Goal: Transaction & Acquisition: Purchase product/service

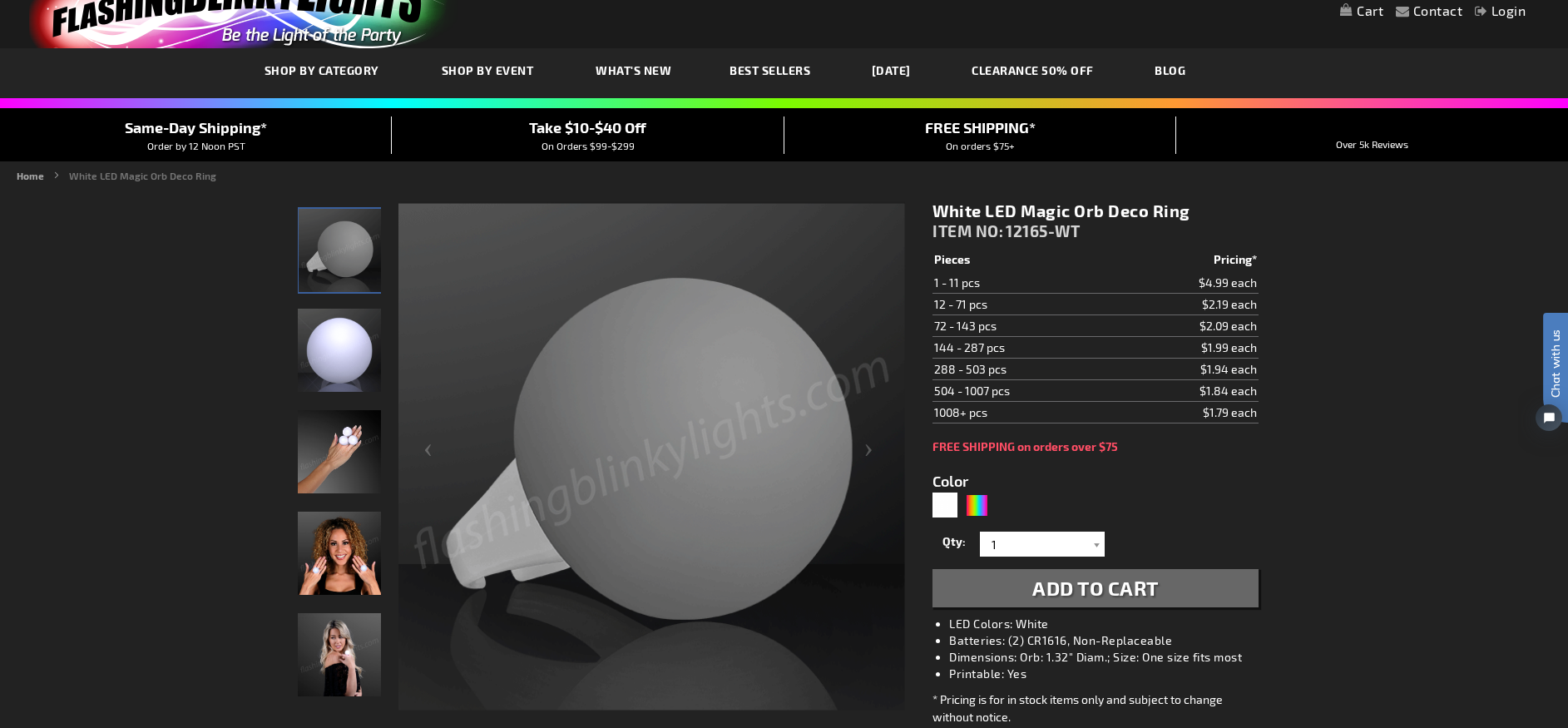
scroll to position [58, 0]
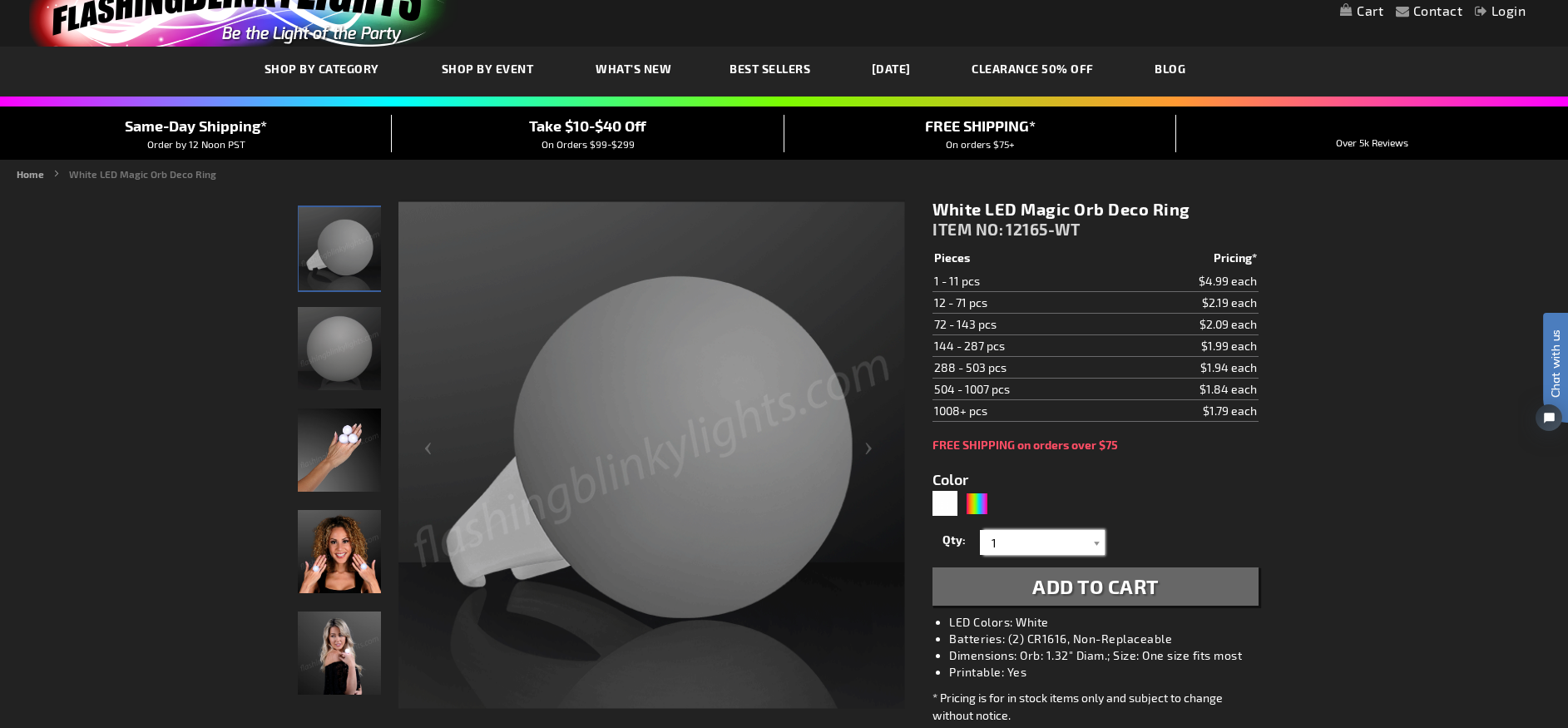
click at [1031, 541] on input "1" at bounding box center [1044, 543] width 121 height 25
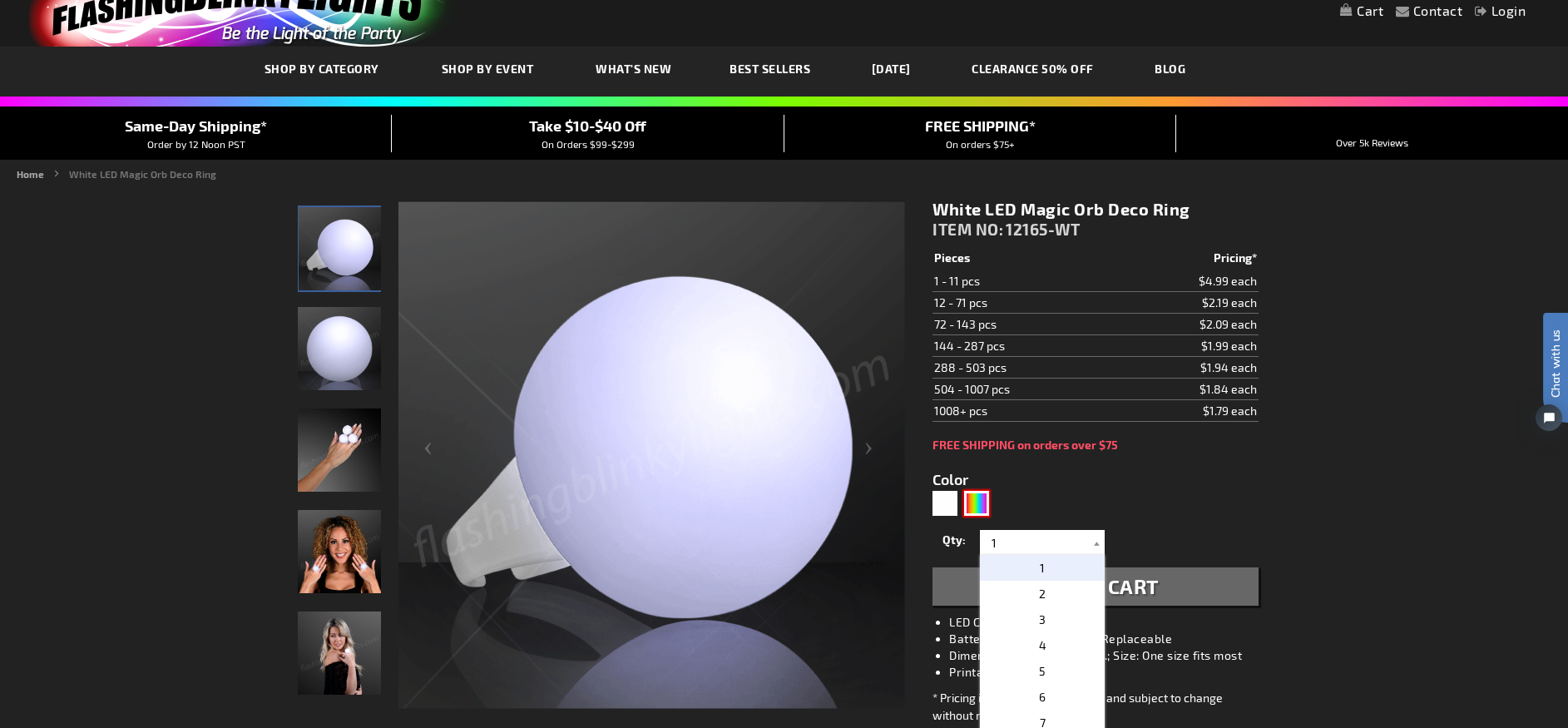
click at [974, 504] on div "Multicolor" at bounding box center [977, 504] width 25 height 25
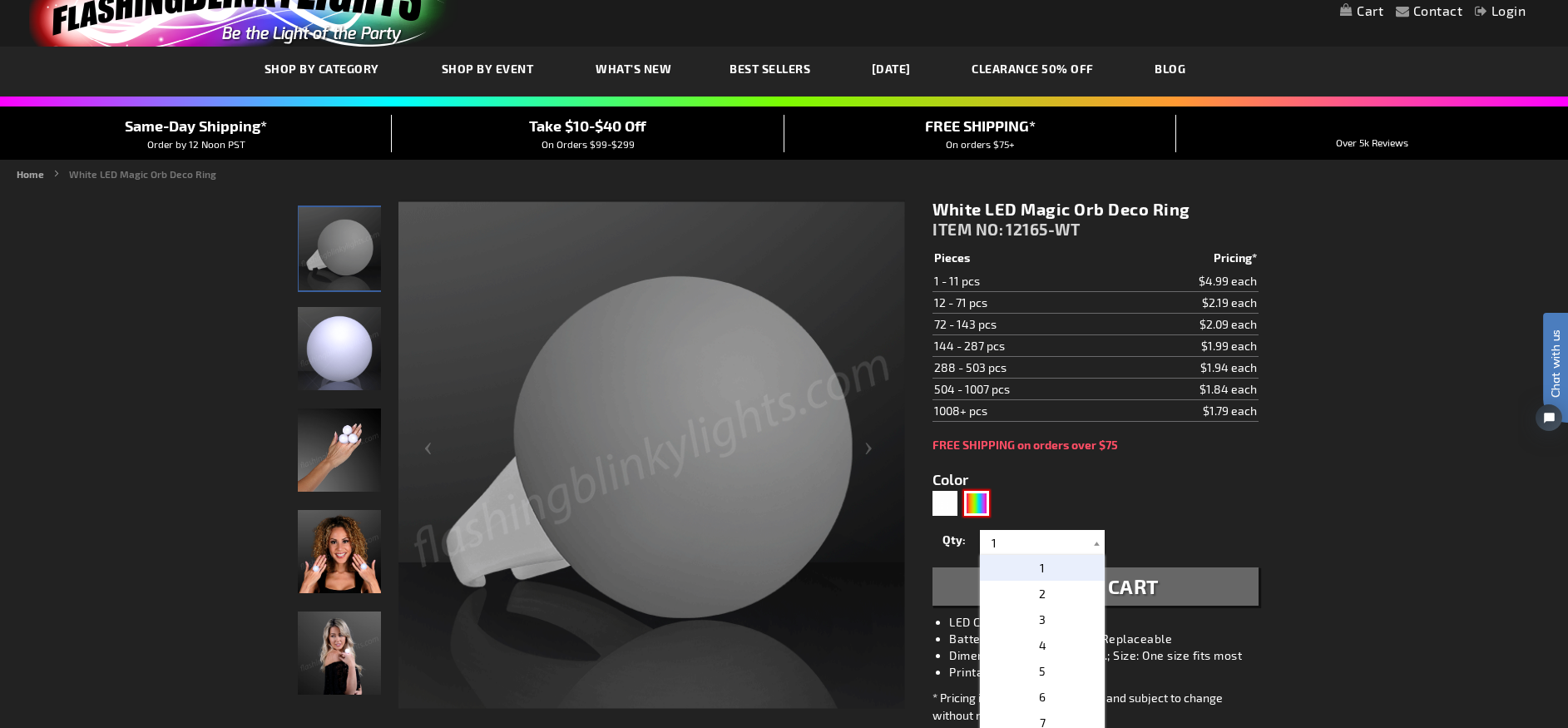
type input "5659"
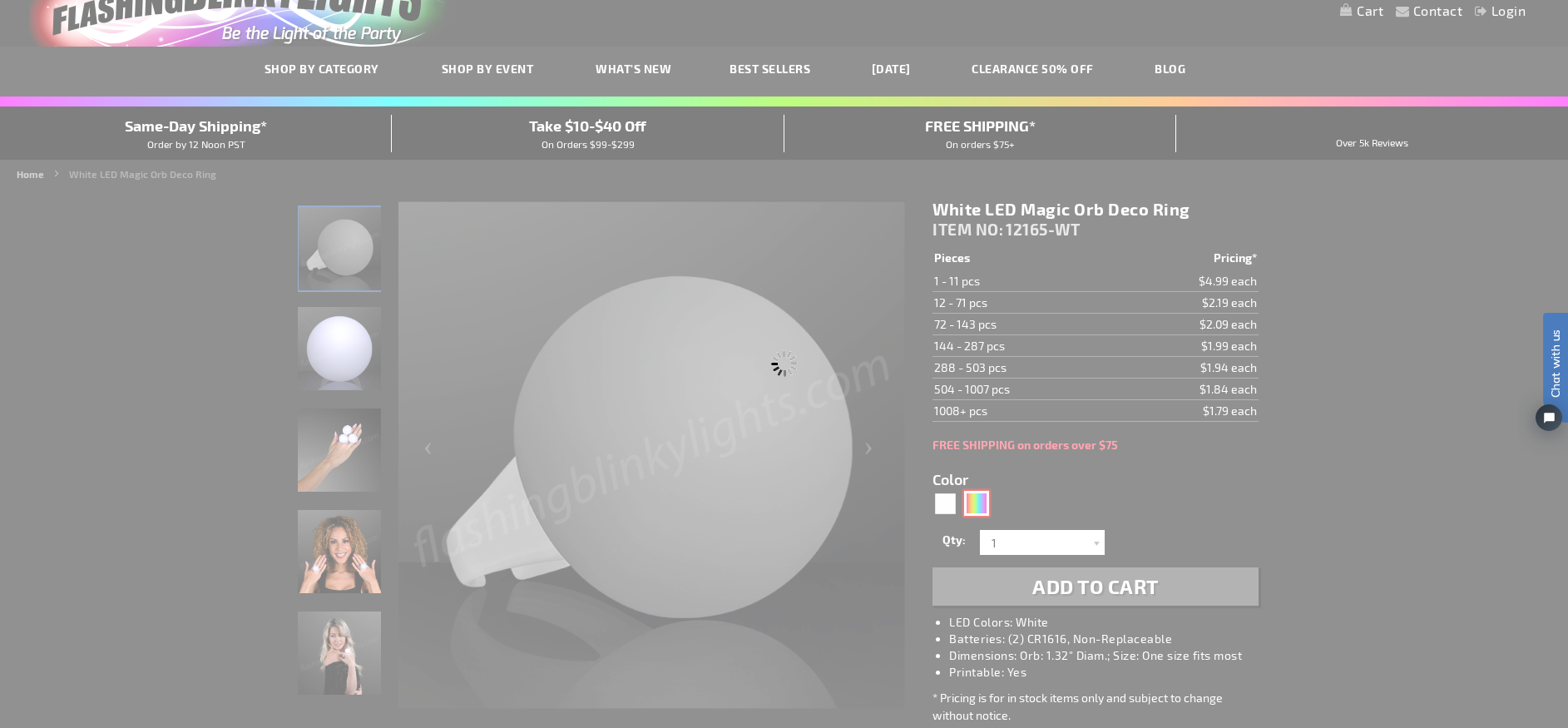
type input "12165-MLT"
type input "Customize - Magic Orb LED Deco Ball Ring - ITEM NO: 12165-MLT"
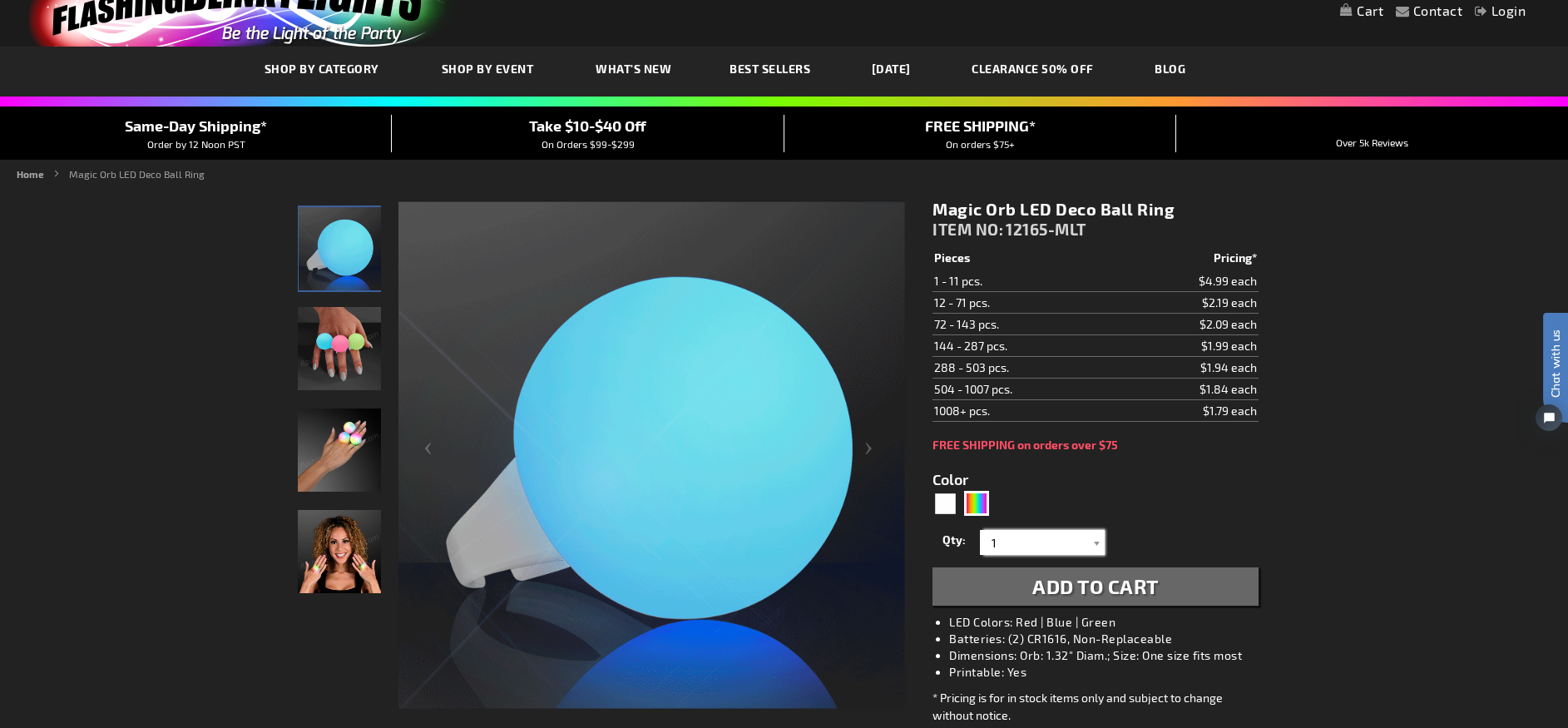
click at [1063, 539] on input "1" at bounding box center [1044, 543] width 121 height 25
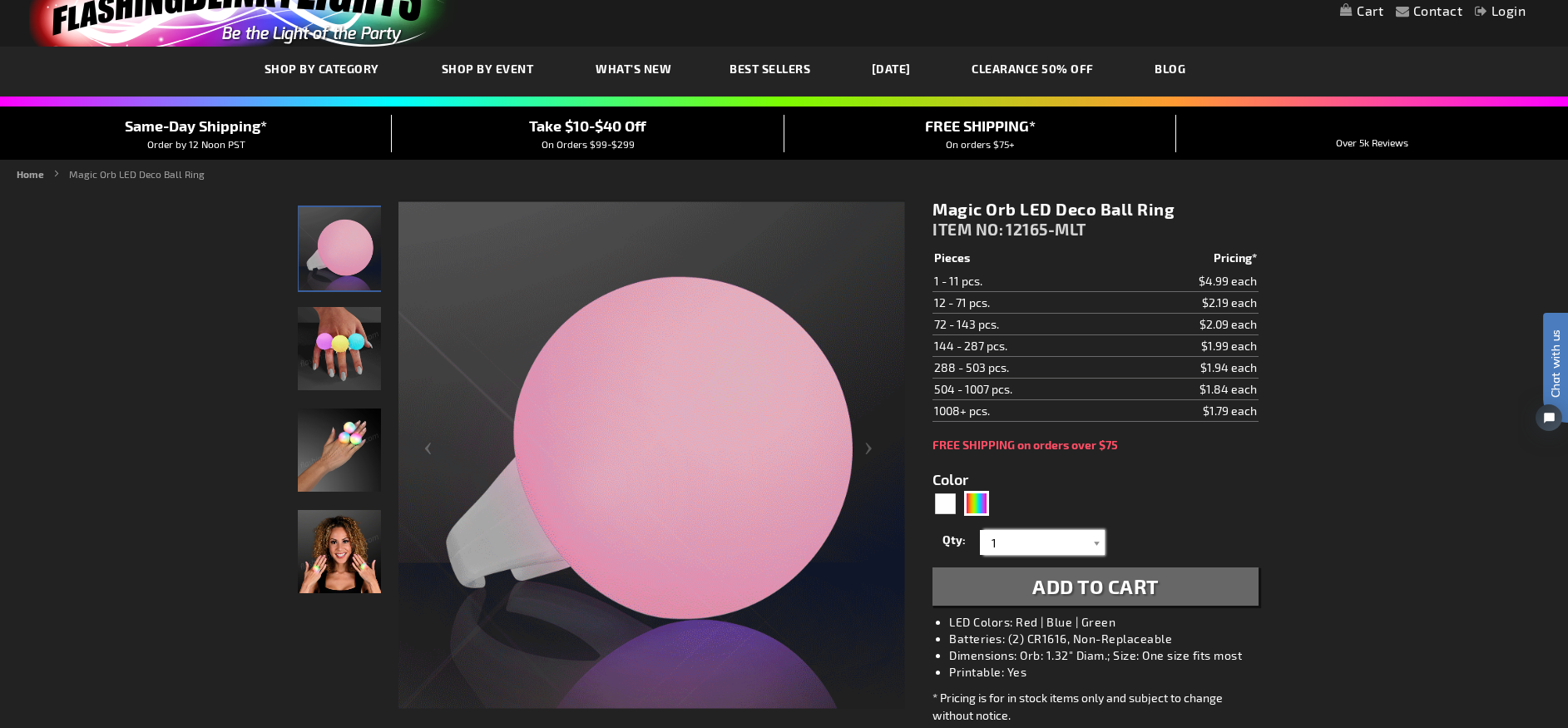
click at [1019, 546] on input "1" at bounding box center [1044, 543] width 121 height 25
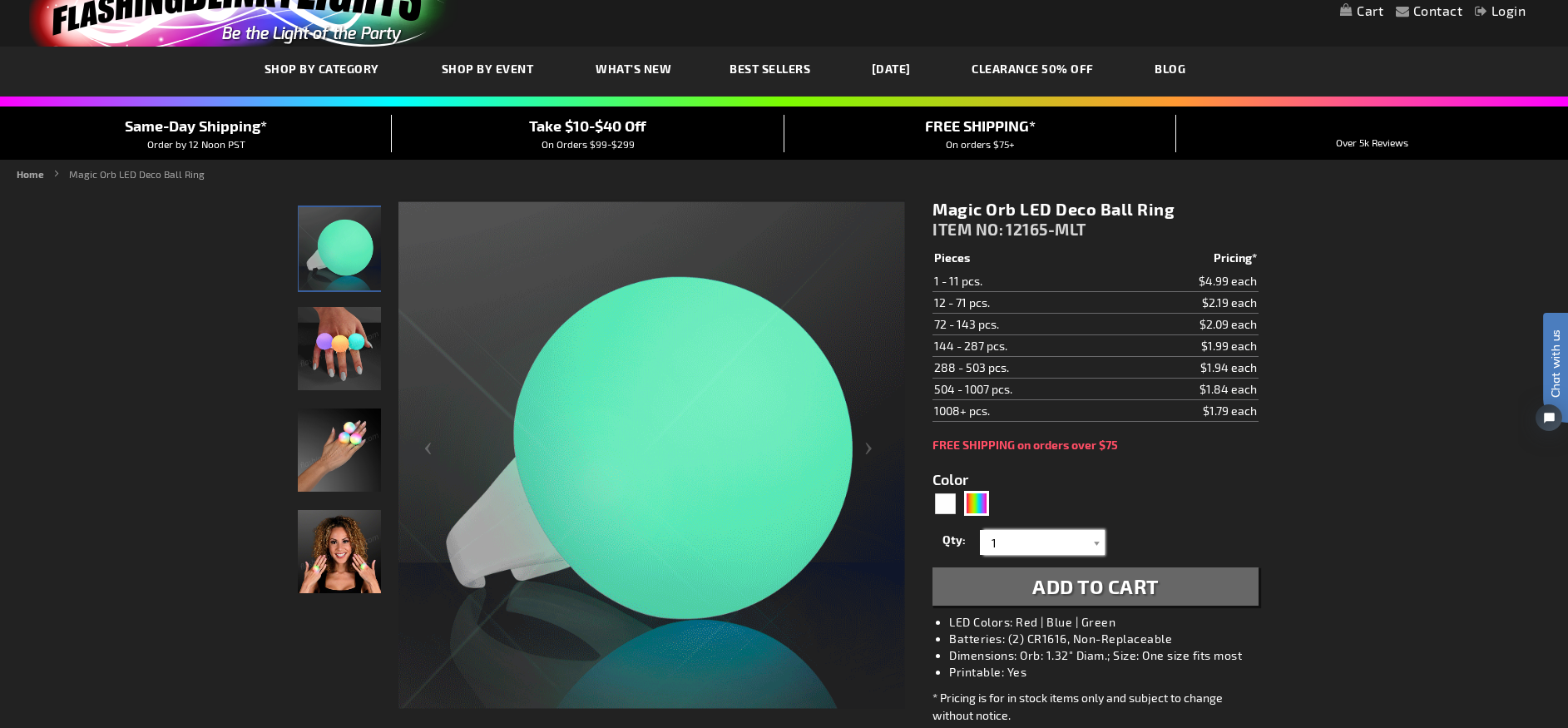
click at [1019, 546] on input "1" at bounding box center [1044, 543] width 121 height 25
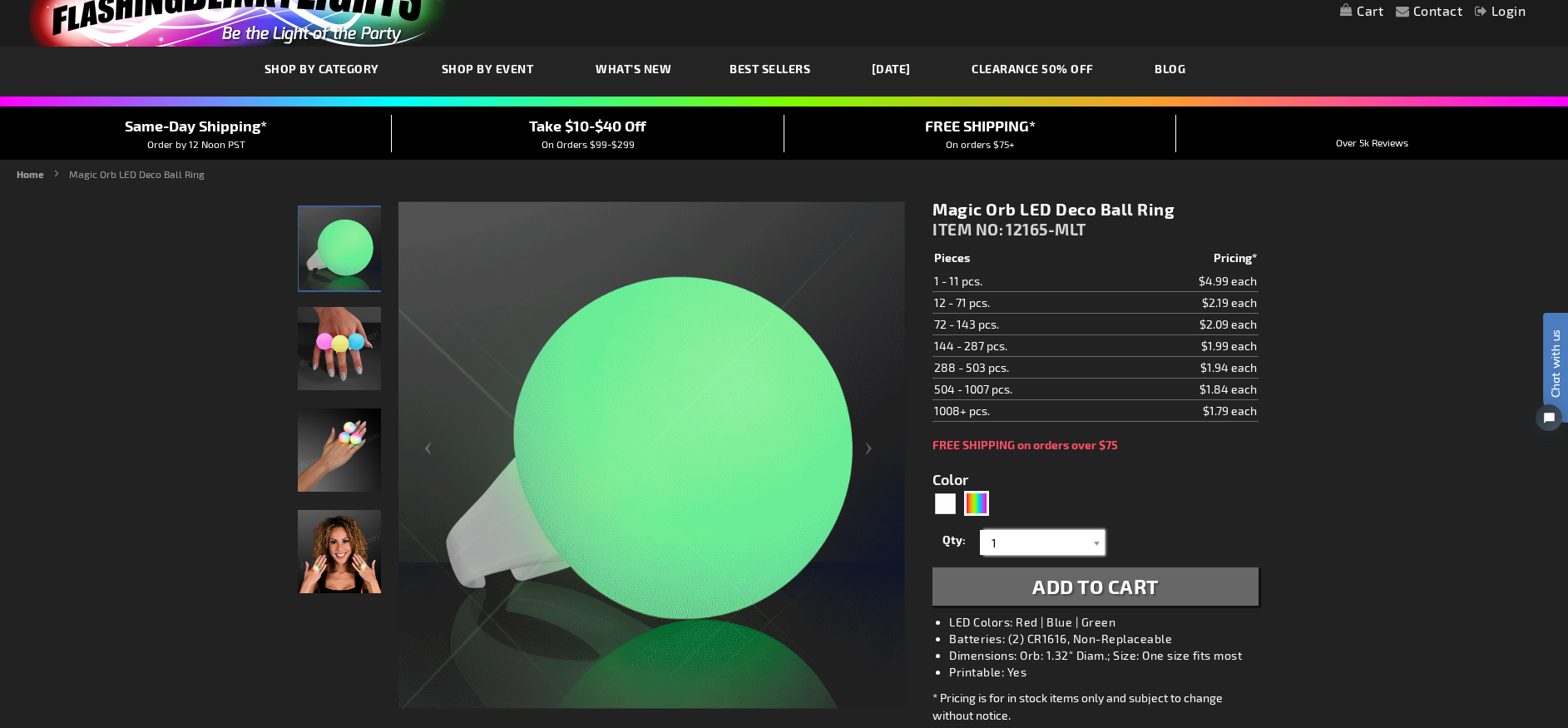
click at [1019, 546] on input "1" at bounding box center [1044, 543] width 121 height 25
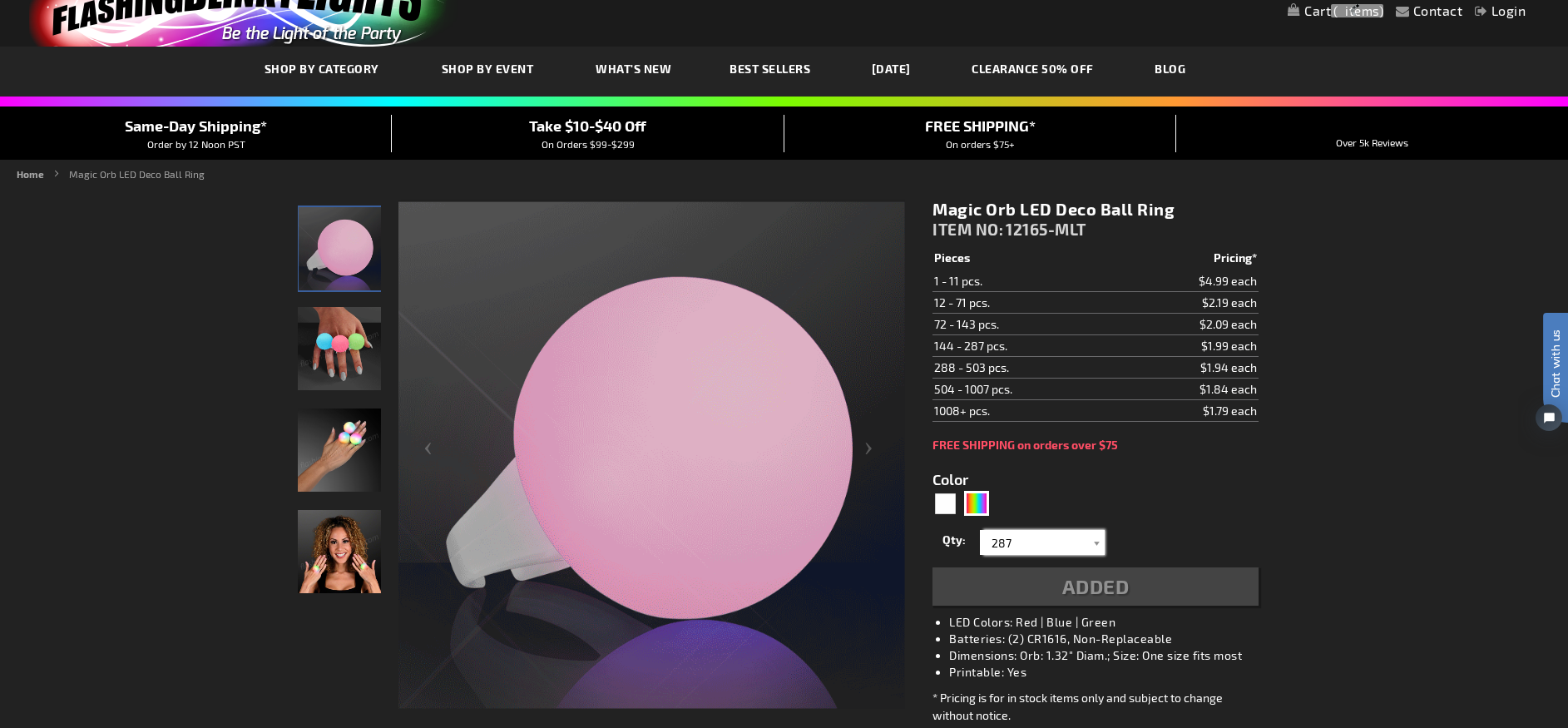
type input "287"
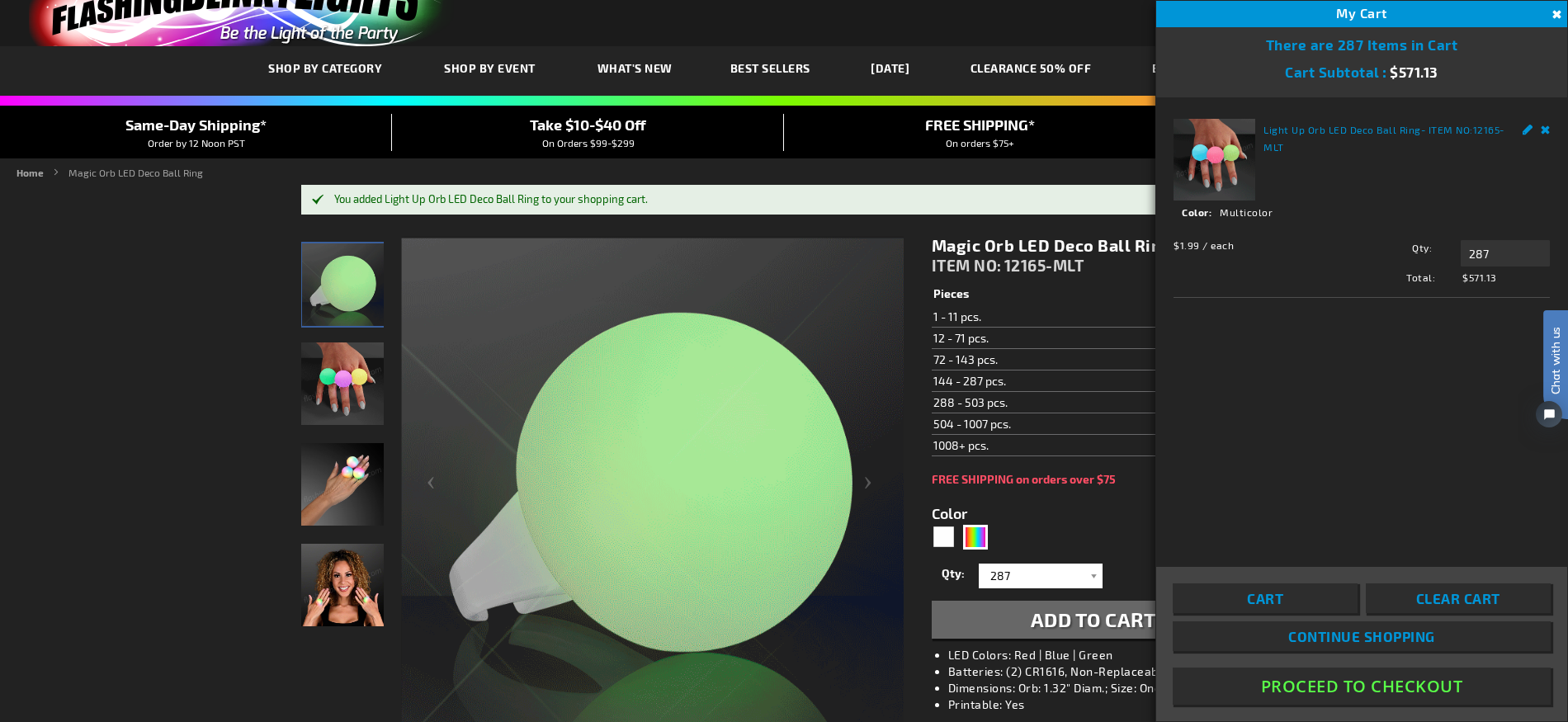
click at [1061, 319] on td "1 - 11 pcs." at bounding box center [1024, 317] width 184 height 22
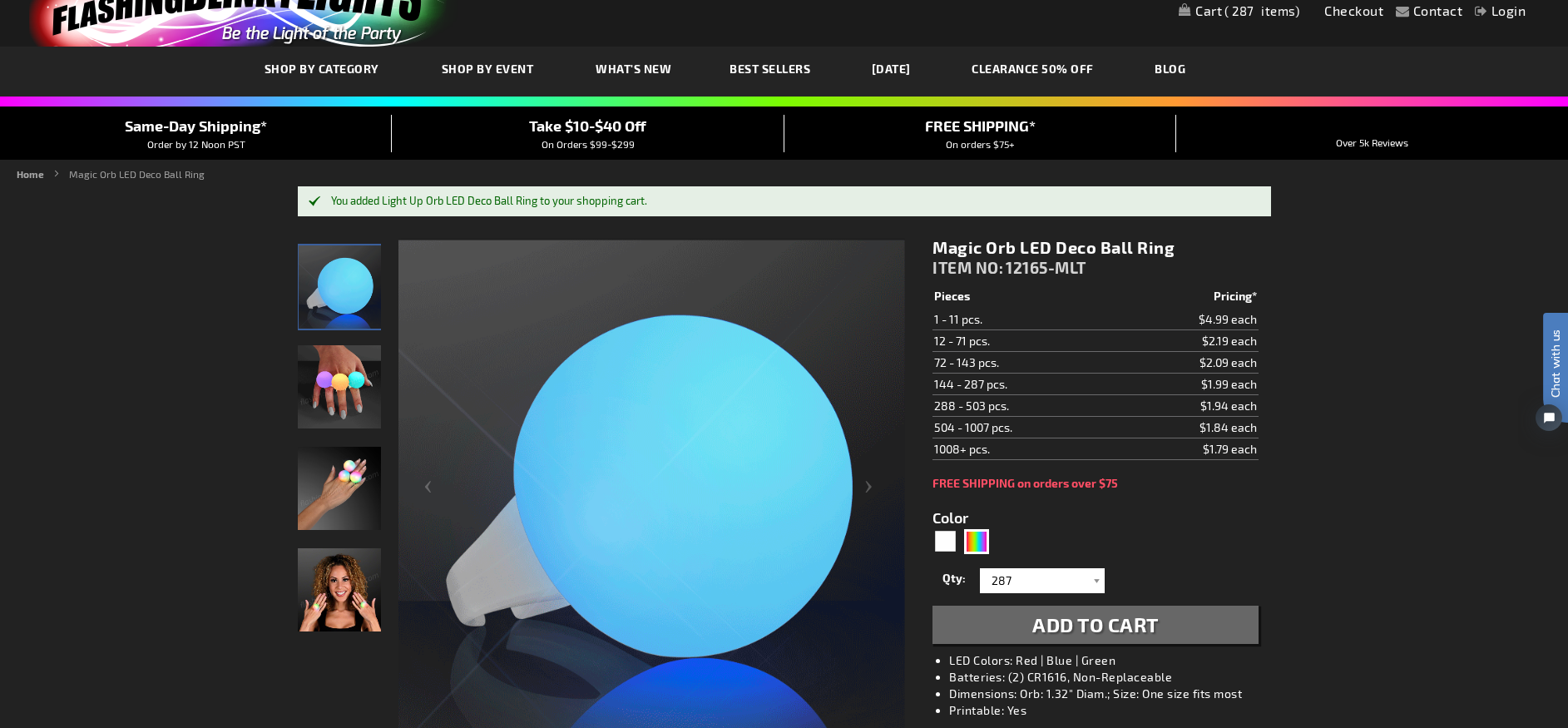
click at [1268, 4] on span "287" at bounding box center [1262, 11] width 75 height 15
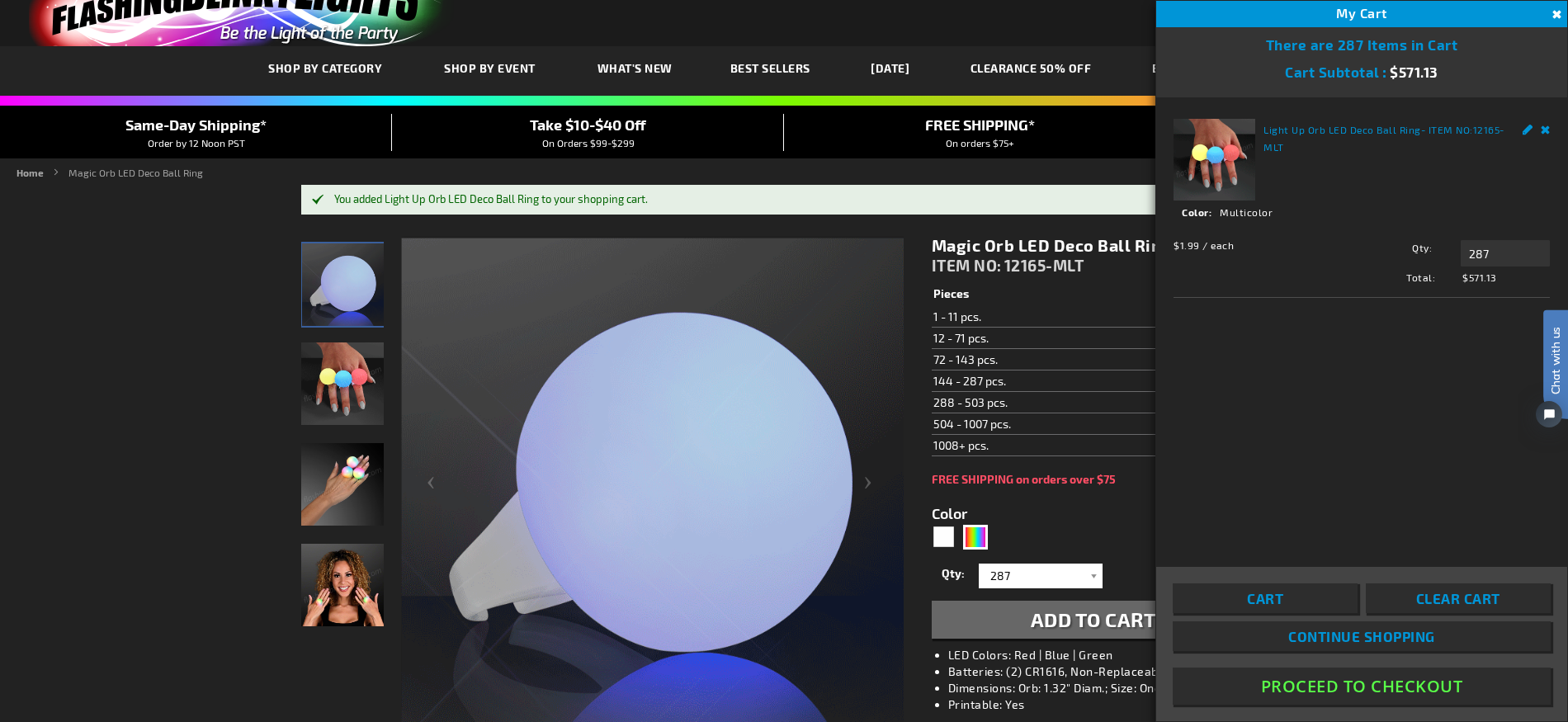
click at [1351, 693] on button "Proceed To Checkout" at bounding box center [1361, 686] width 378 height 37
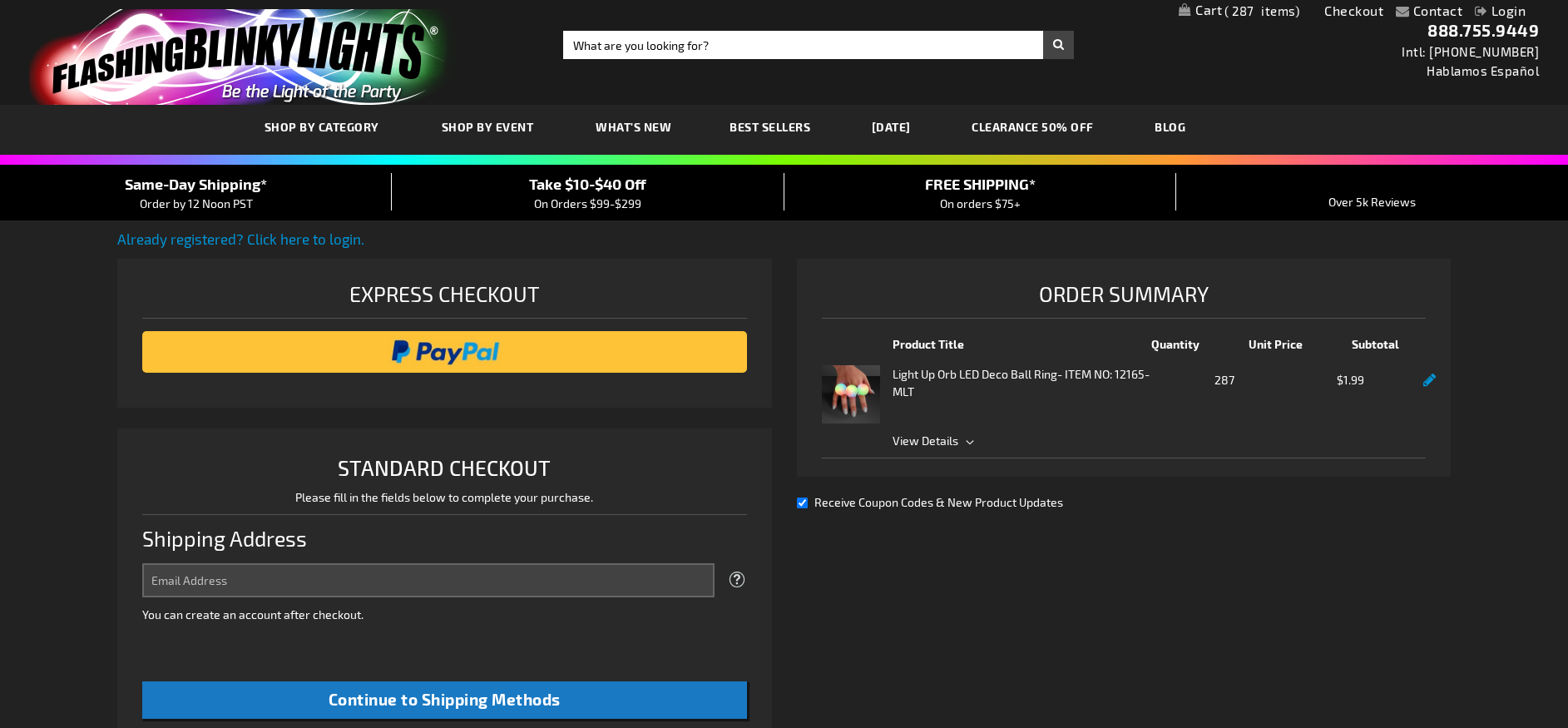
select select "US"
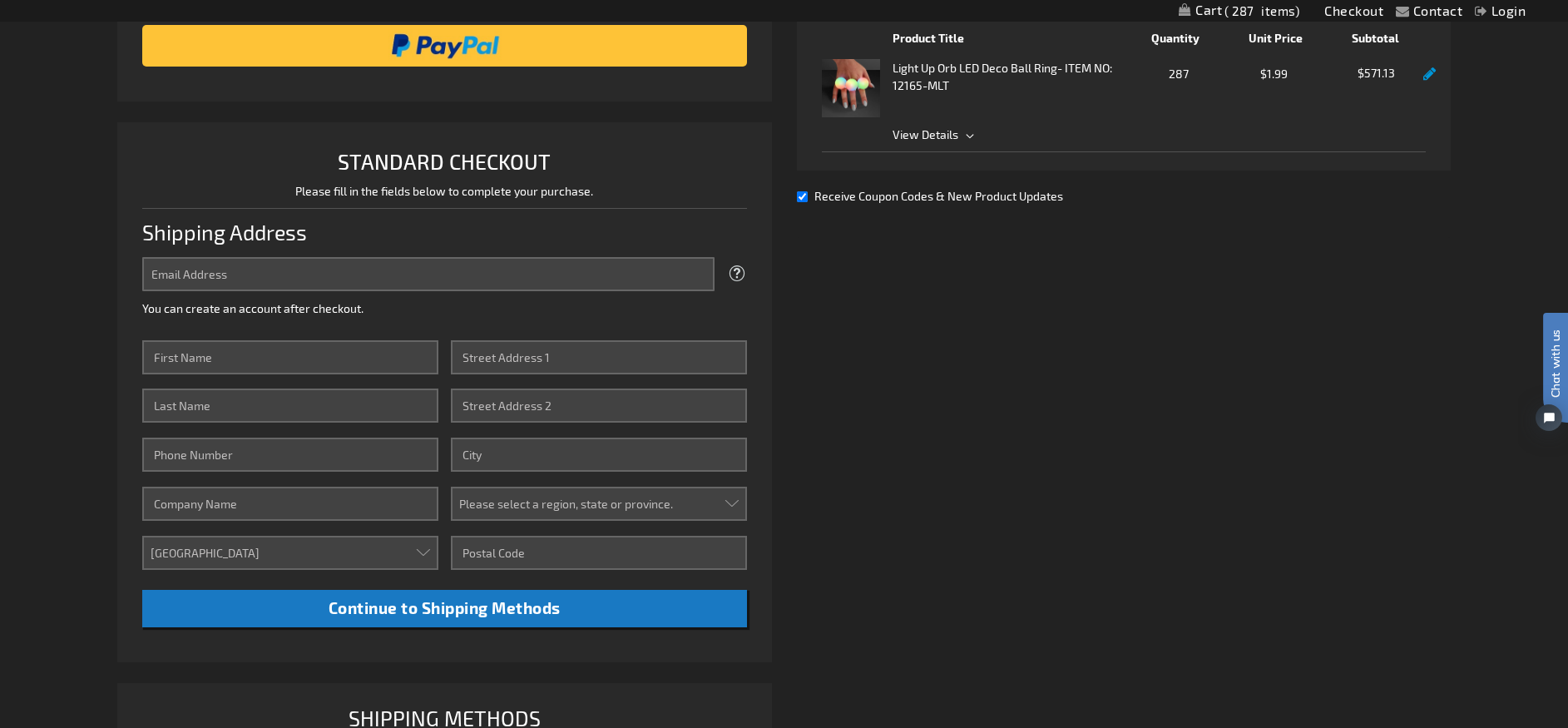
scroll to position [327, 0]
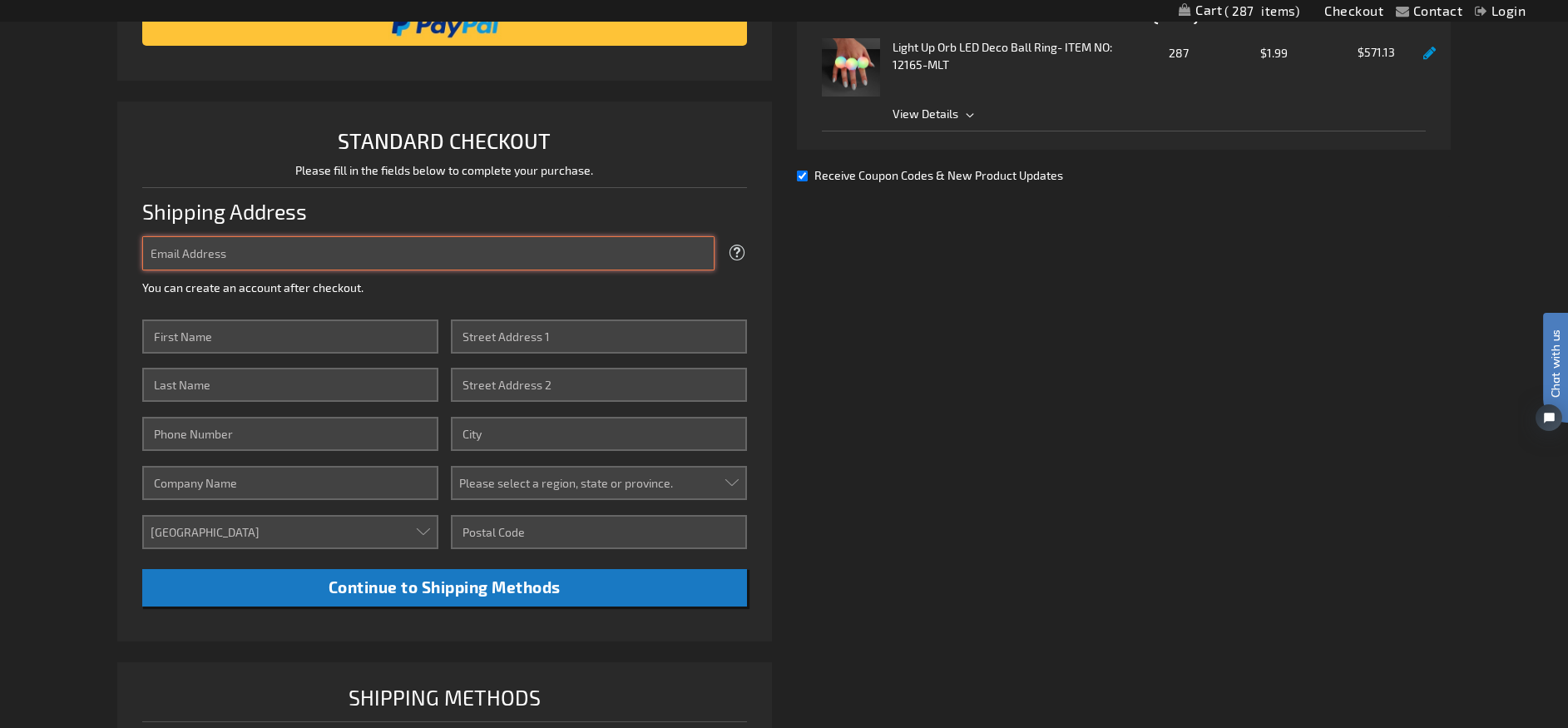
click at [386, 254] on input "Email Address" at bounding box center [428, 253] width 572 height 34
type input "[EMAIL_ADDRESS][DOMAIN_NAME]"
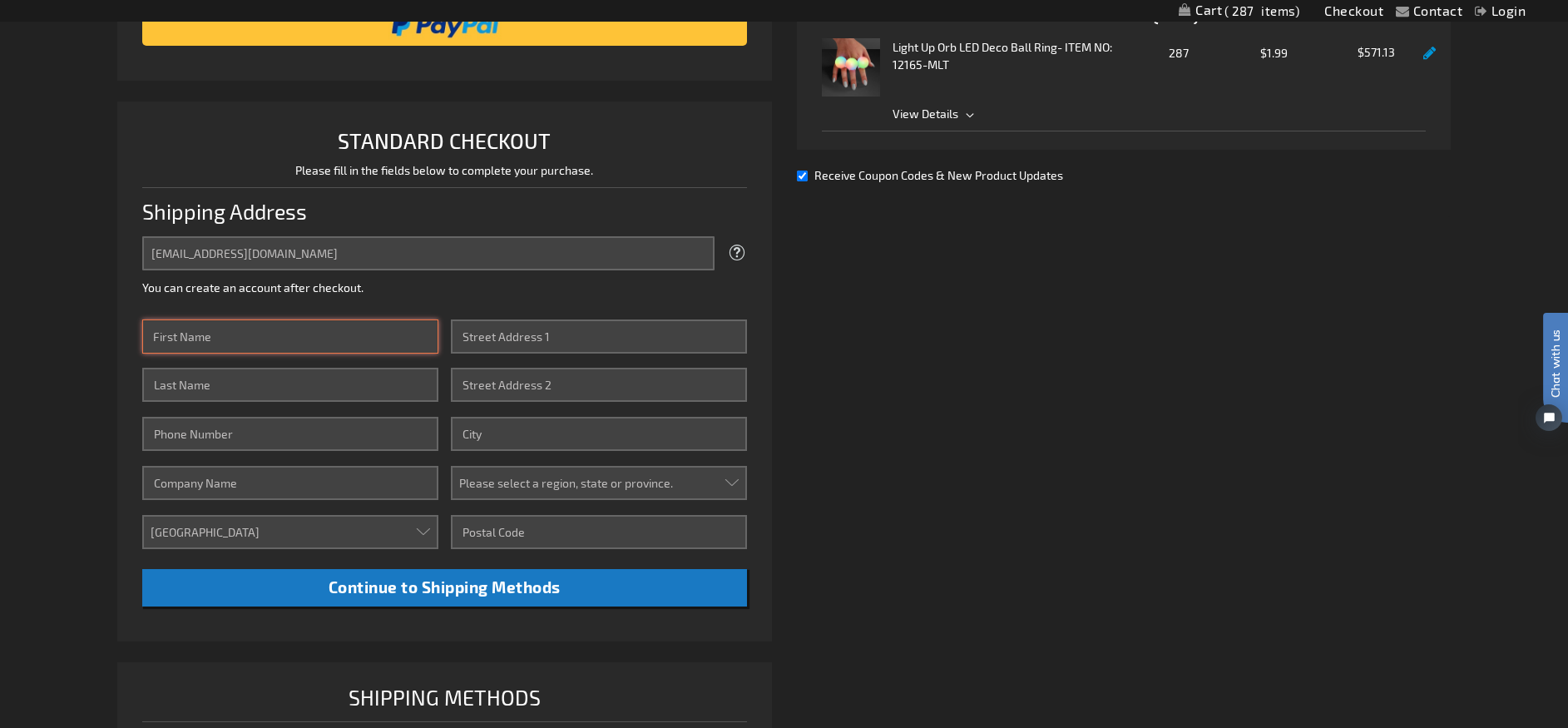
click at [271, 324] on input "First Name" at bounding box center [290, 336] width 296 height 34
type input "[PERSON_NAME]"
click at [362, 390] on input "Last Name" at bounding box center [290, 384] width 296 height 34
type input "[GEOGRAPHIC_DATA]"
click at [253, 449] on input "Phone Number" at bounding box center [290, 434] width 296 height 34
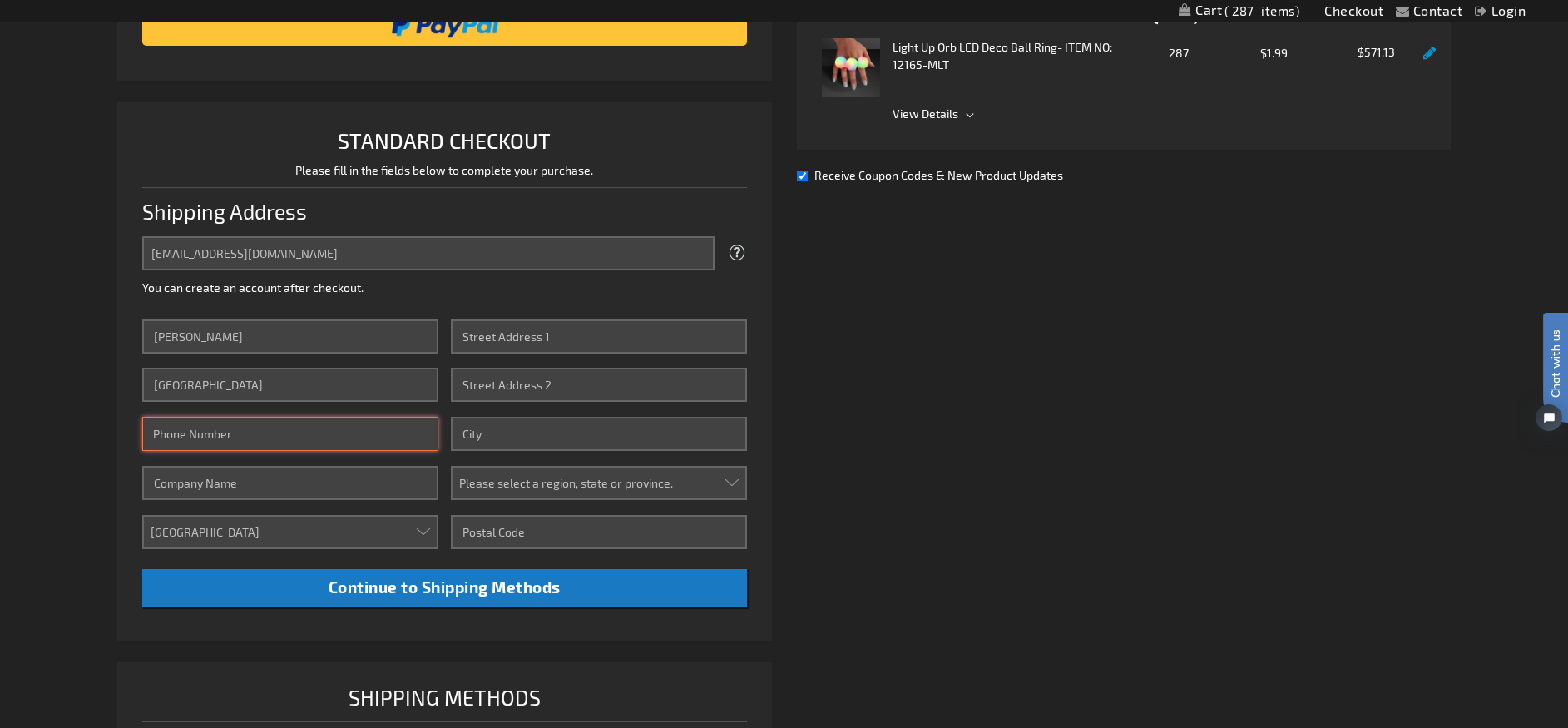
type input "3187154767"
click at [255, 496] on input "Company" at bounding box center [290, 483] width 296 height 34
type input "AuditBoard"
click at [569, 335] on input "Street Address: Line 1" at bounding box center [599, 336] width 296 height 34
type input "[STREET_ADDRESS]"
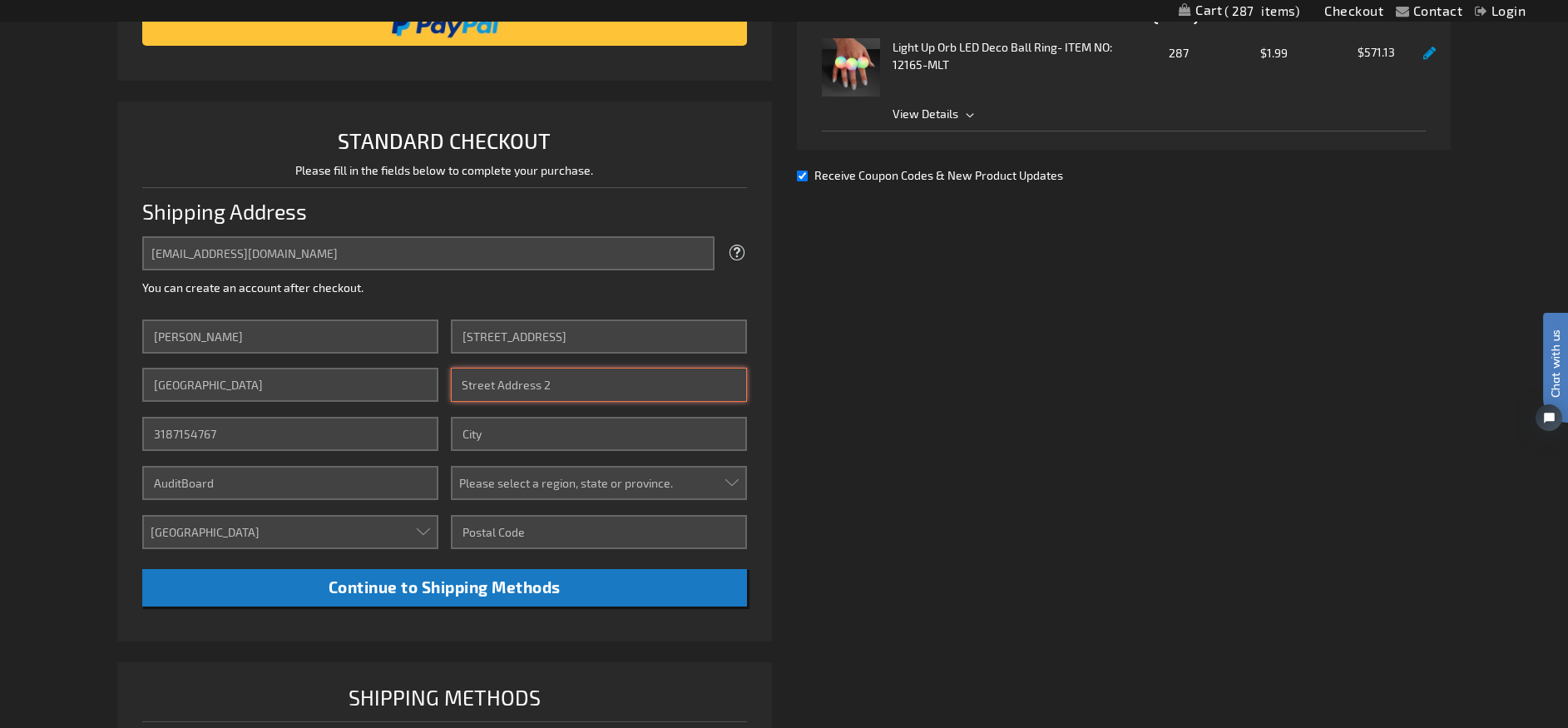
click at [522, 394] on input "Street Address: Line 2" at bounding box center [599, 384] width 296 height 34
type input "Suite 200"
click at [540, 439] on input "City" at bounding box center [599, 434] width 296 height 34
type input "Cerritos"
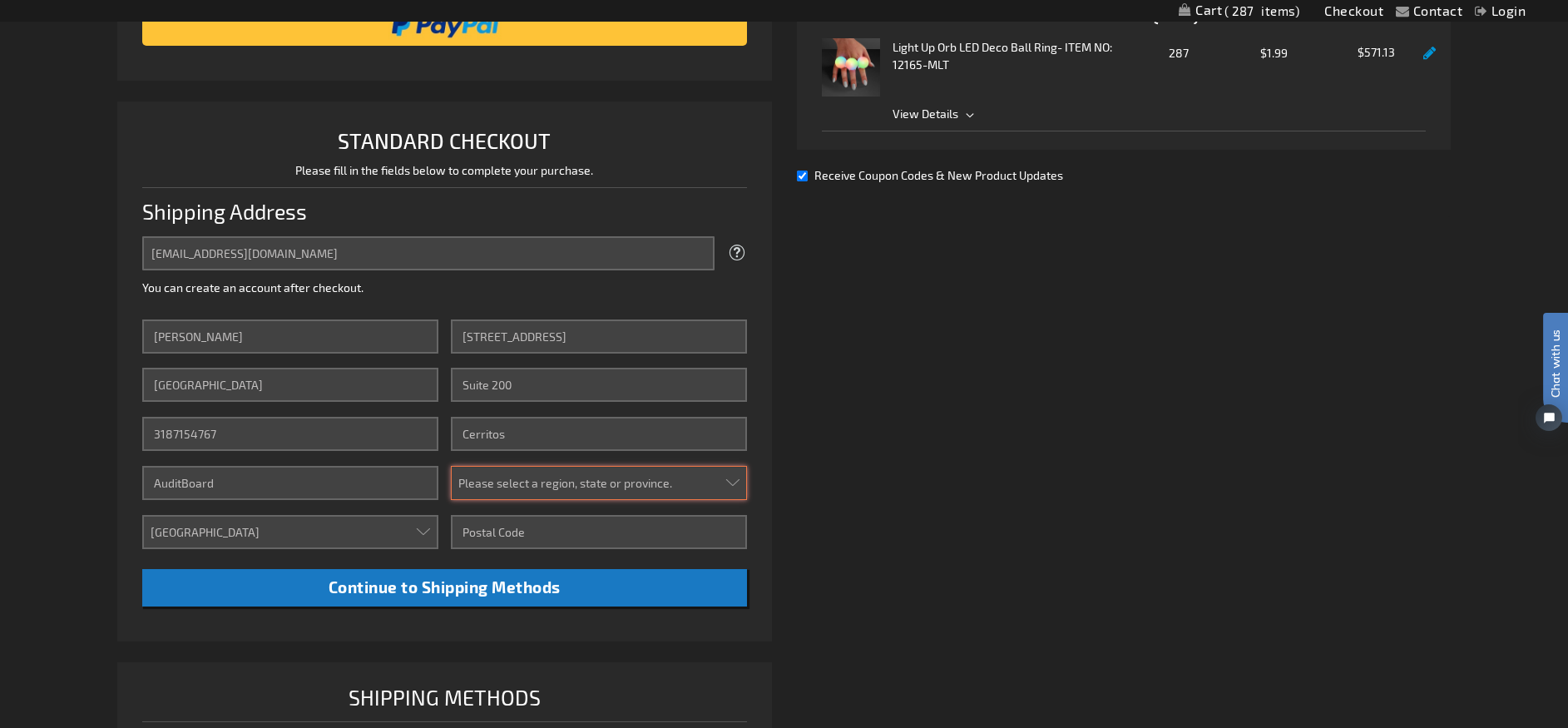
click at [563, 481] on select "Please select a region, state or province. [US_STATE] [US_STATE] [US_STATE] [US…" at bounding box center [599, 483] width 296 height 34
select select "12"
click at [451, 466] on select "Please select a region, state or province. [US_STATE] [US_STATE] [US_STATE] [US…" at bounding box center [599, 483] width 296 height 34
click at [576, 535] on input "Zip/Postal Code" at bounding box center [599, 532] width 296 height 34
type input "90703"
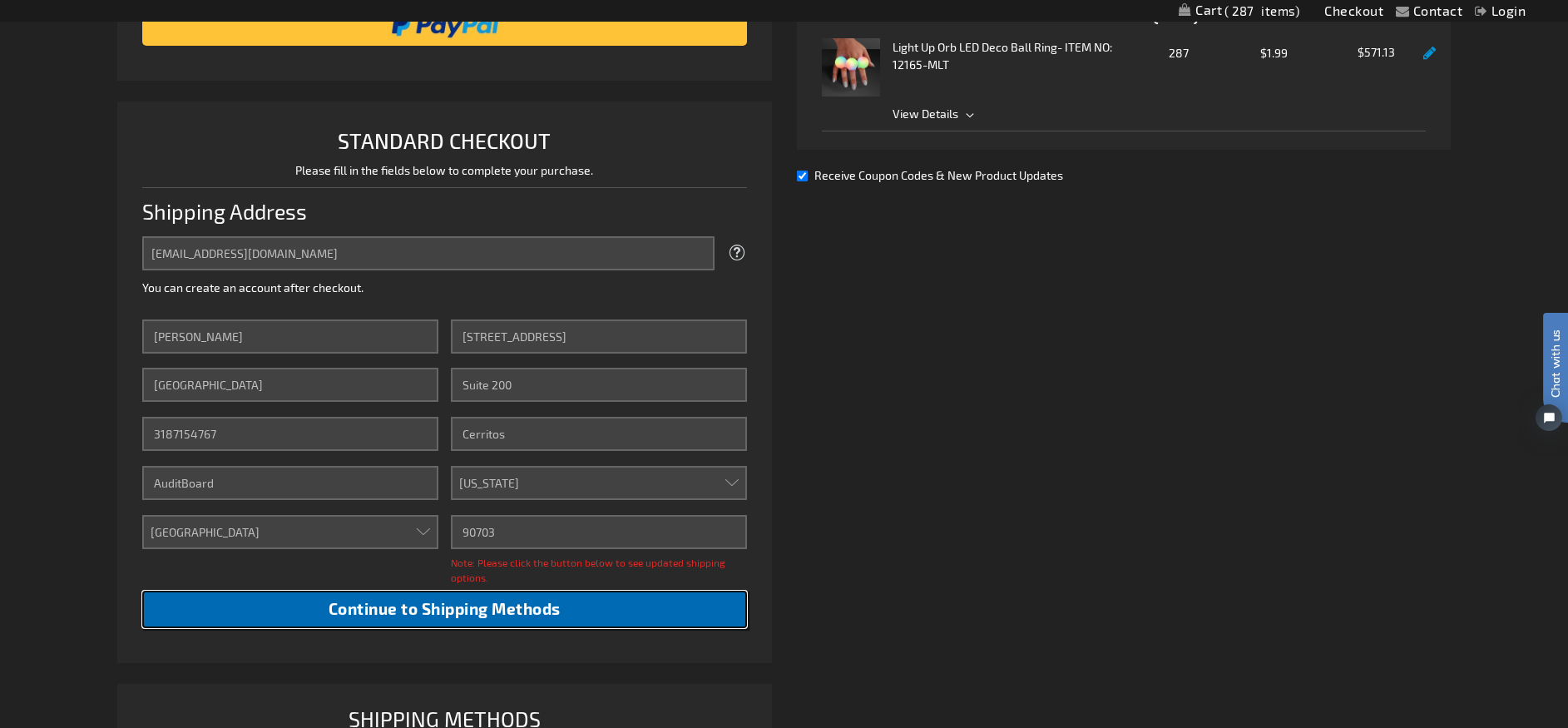
click at [604, 610] on button "Continue to Shipping Methods" at bounding box center [444, 610] width 604 height 38
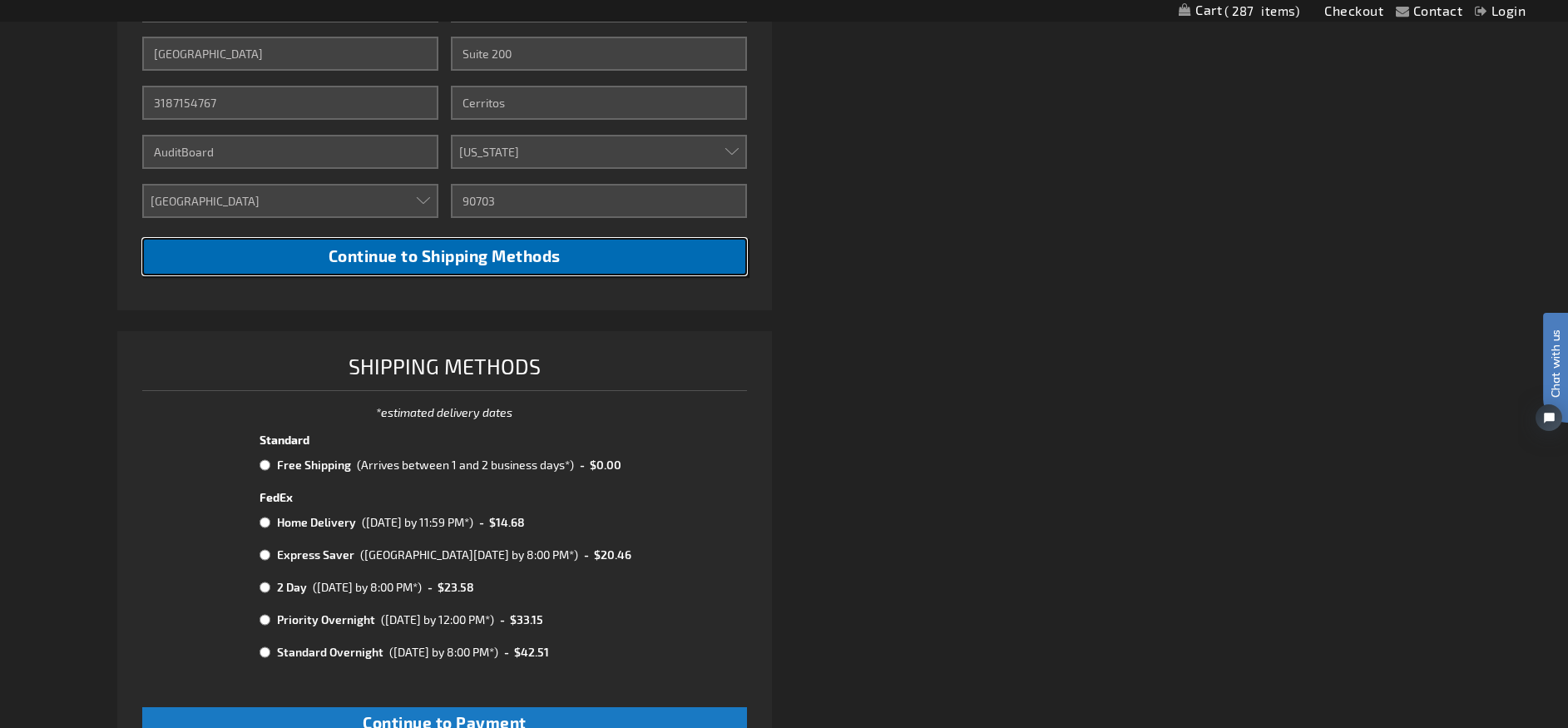
scroll to position [659, 0]
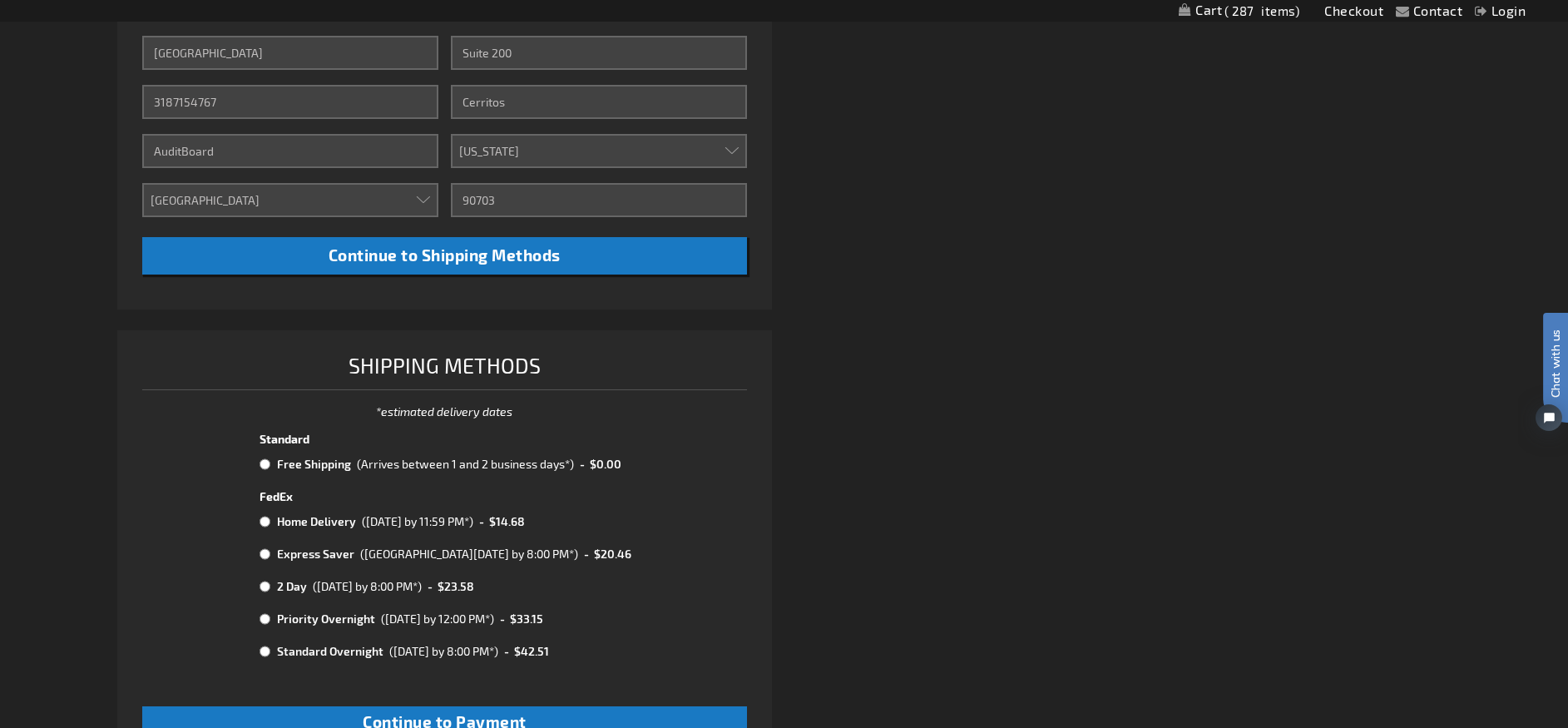
click at [535, 468] on div "(Arrives between 1 and 2 business days*)" at bounding box center [465, 464] width 217 height 18
radio input "true"
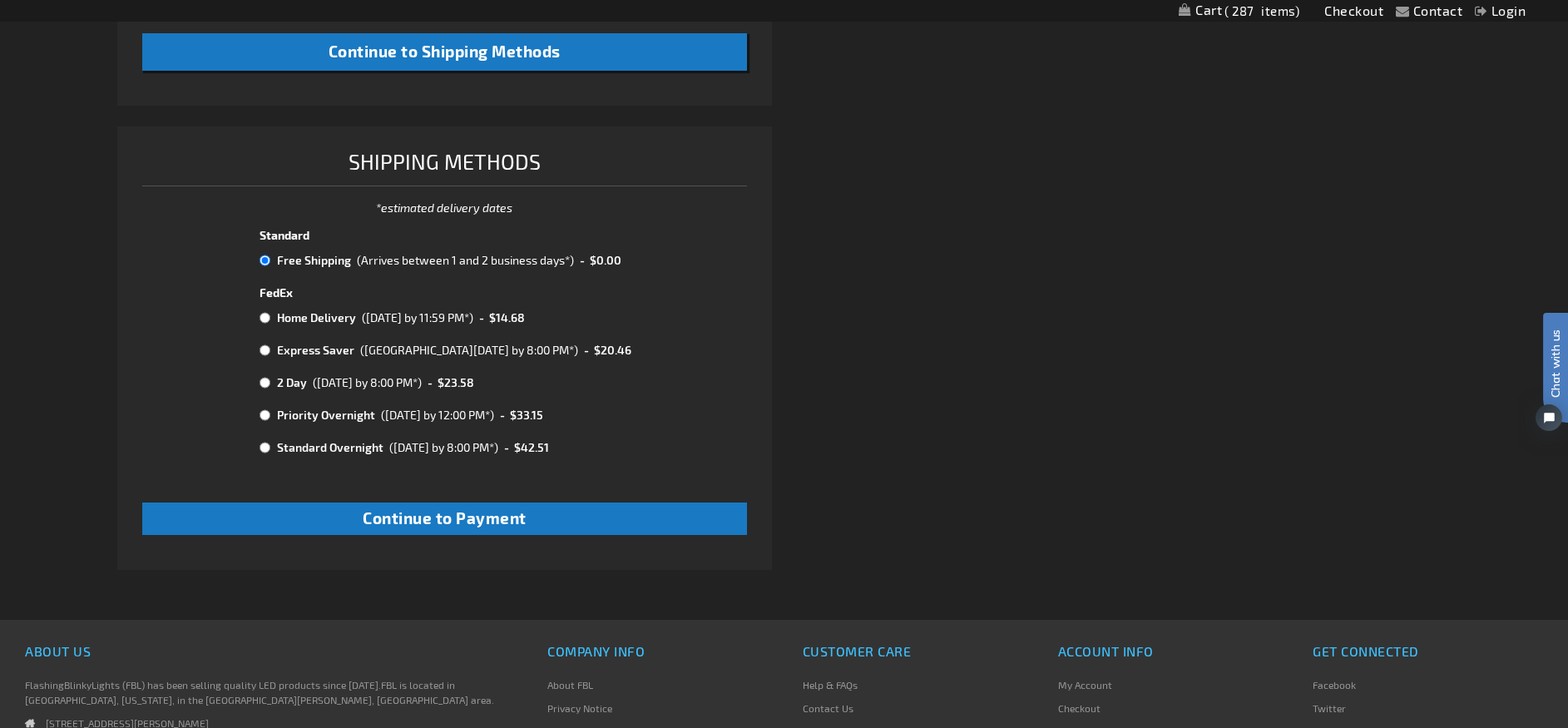
scroll to position [887, 0]
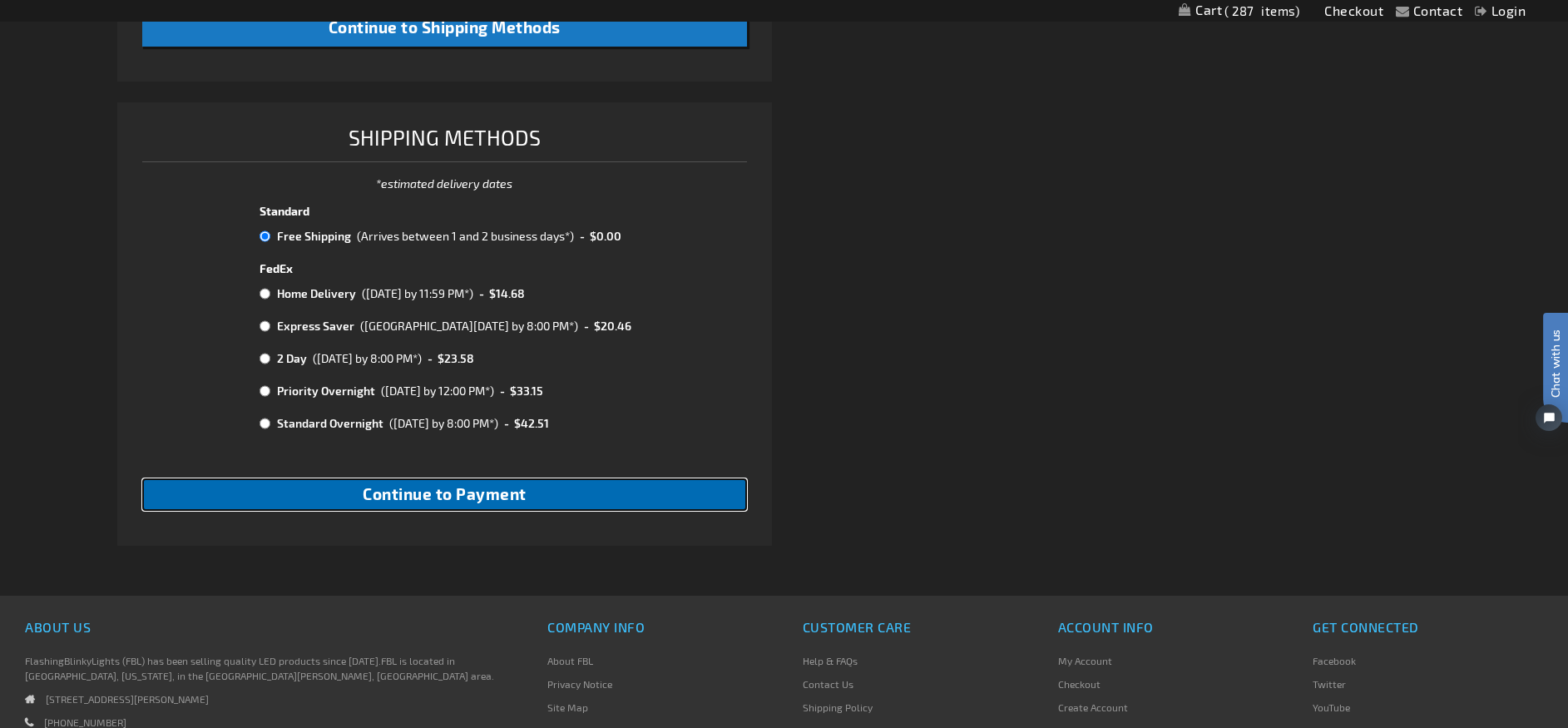
click at [634, 497] on button "Continue to Payment" at bounding box center [444, 495] width 604 height 33
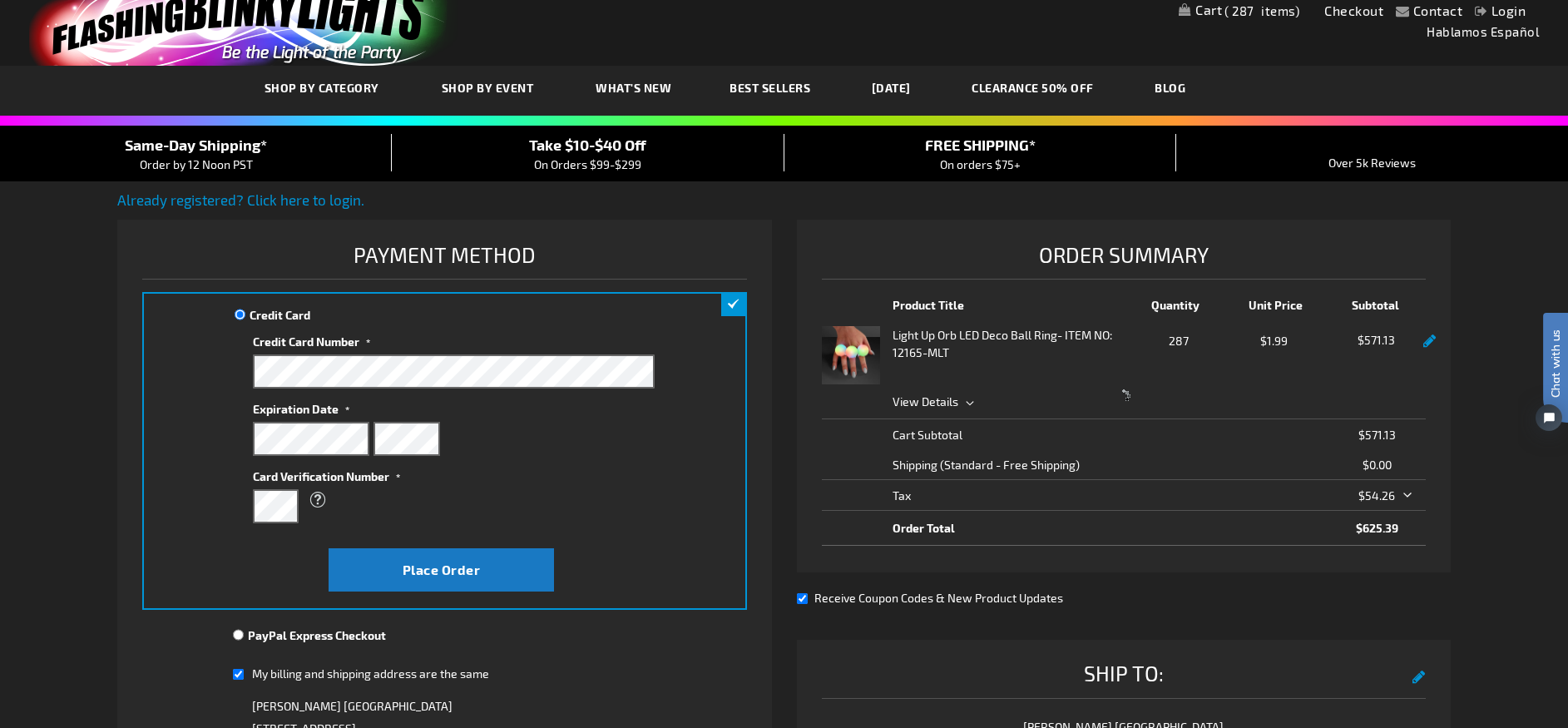
scroll to position [43, 0]
